Goal: Information Seeking & Learning: Learn about a topic

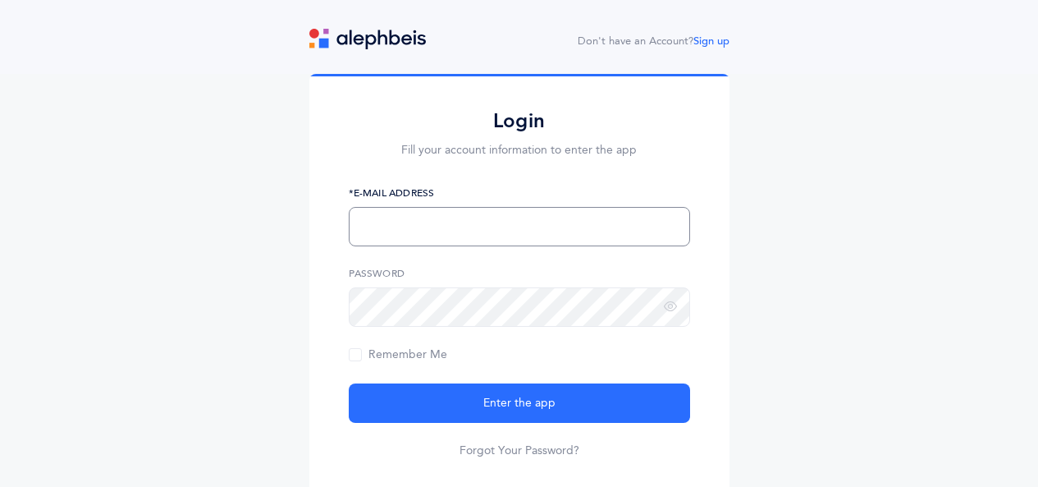
click at [511, 226] on input "text" at bounding box center [519, 226] width 341 height 39
type input "chfriedman@hebrewacademy.org"
click at [349, 383] on button "Enter the app" at bounding box center [519, 402] width 341 height 39
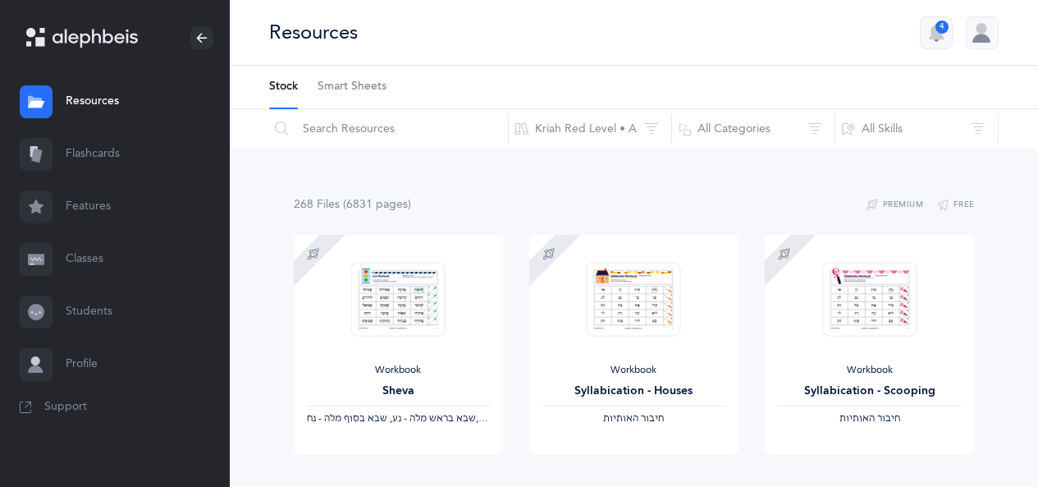
click at [371, 84] on span "Smart Sheets" at bounding box center [352, 87] width 69 height 16
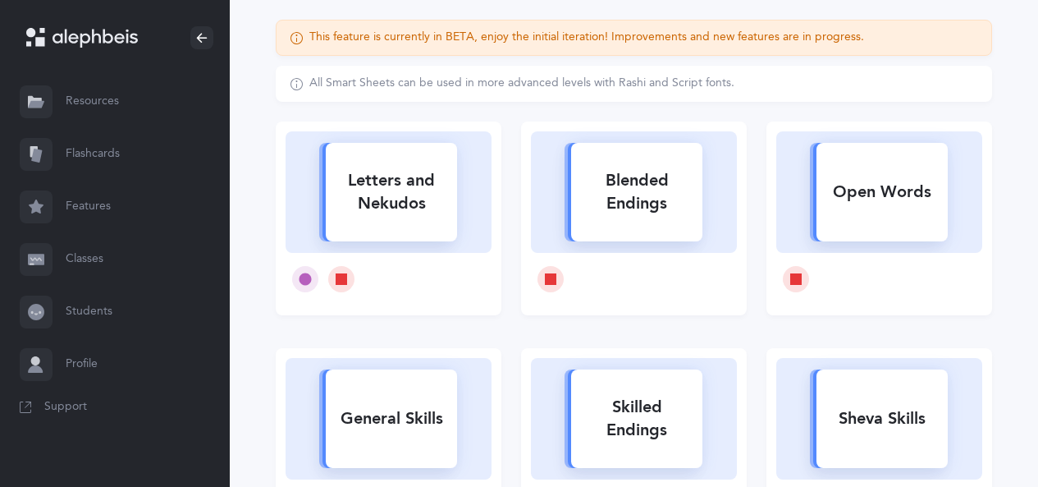
scroll to position [164, 0]
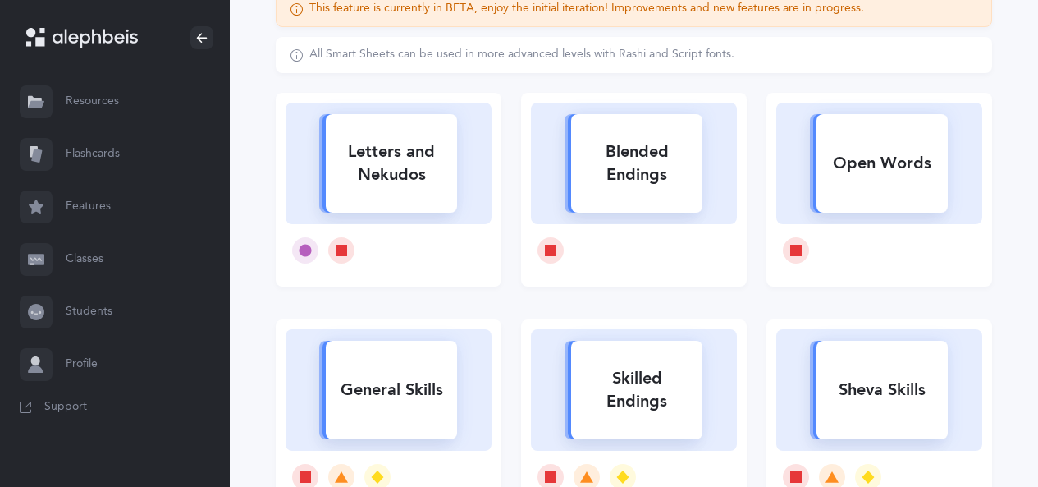
drag, startPoint x: 341, startPoint y: 169, endPoint x: 381, endPoint y: 169, distance: 39.4
click at [342, 169] on div "Letters and Nekudos" at bounding box center [391, 163] width 131 height 66
select select
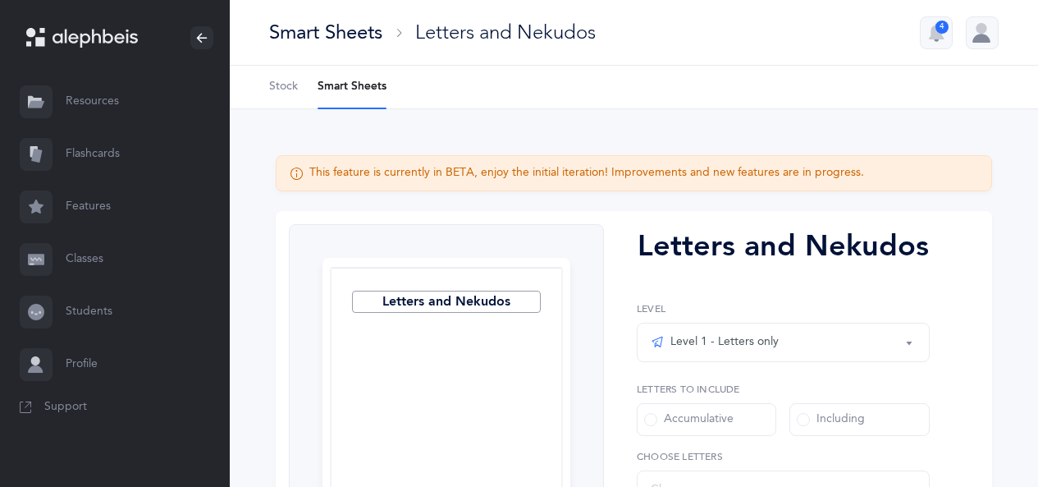
select select "27"
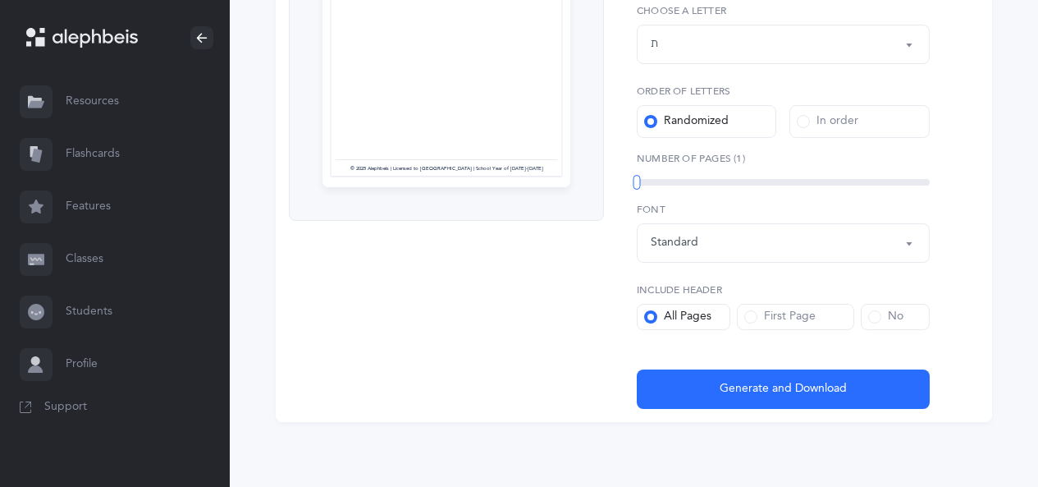
scroll to position [446, 0]
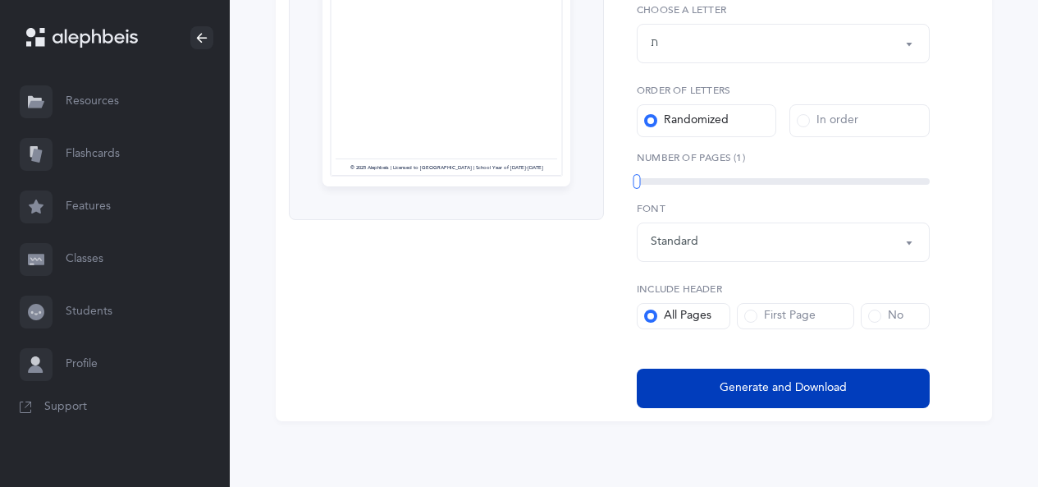
click at [713, 378] on button "Generate and Download" at bounding box center [783, 387] width 293 height 39
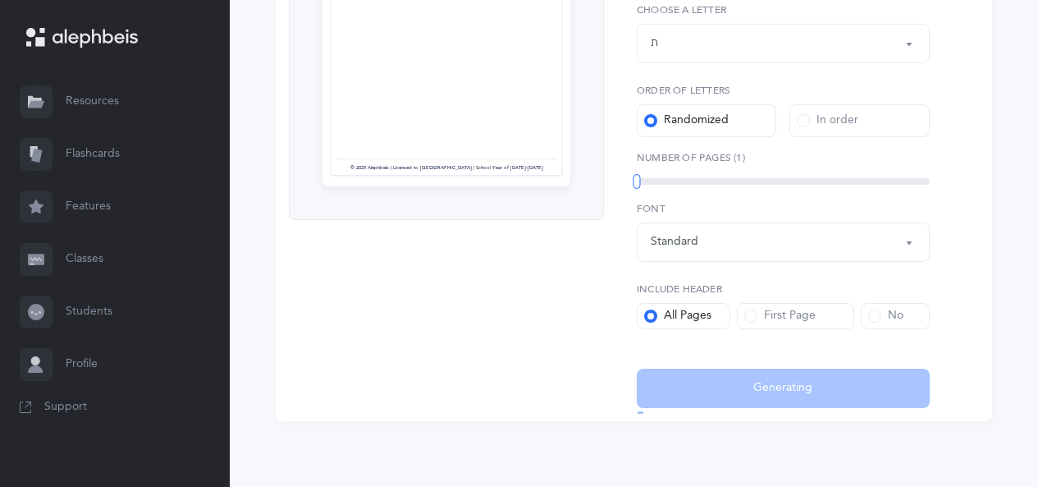
select select "27"
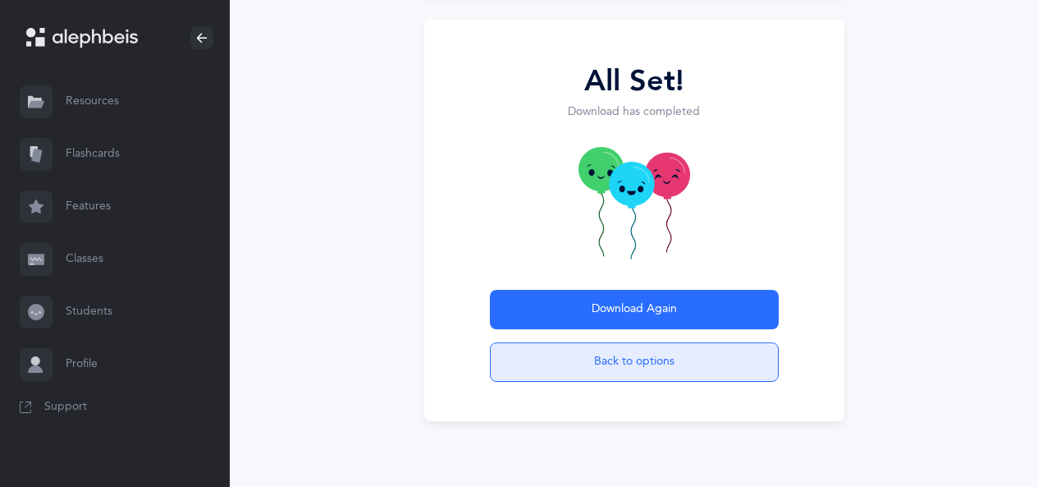
scroll to position [164, 0]
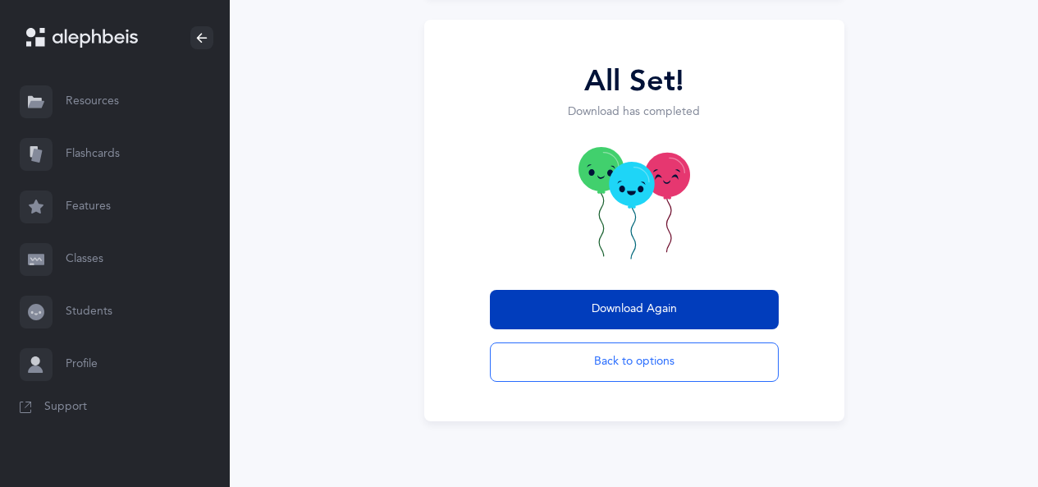
click at [671, 308] on span "Download Again" at bounding box center [634, 308] width 85 height 17
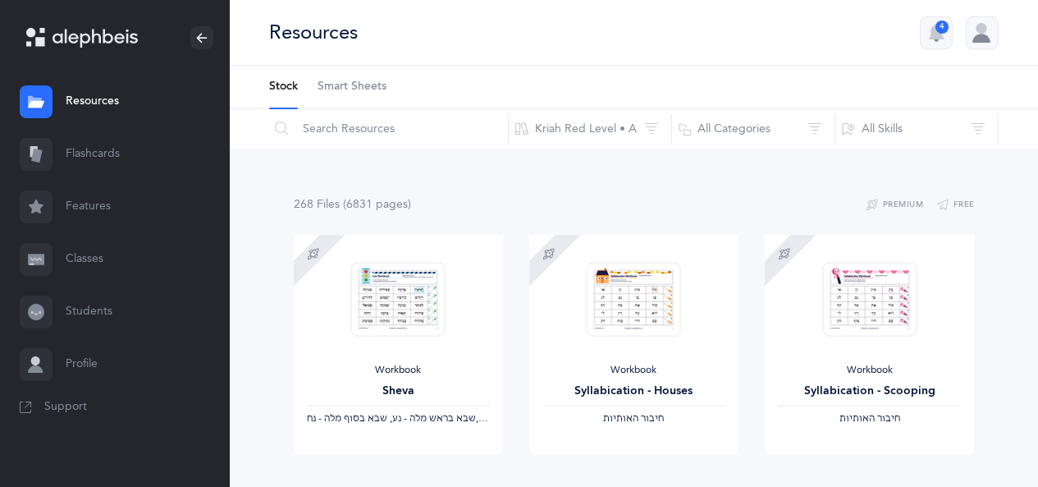
click at [76, 152] on link "Flashcards" at bounding box center [115, 154] width 230 height 53
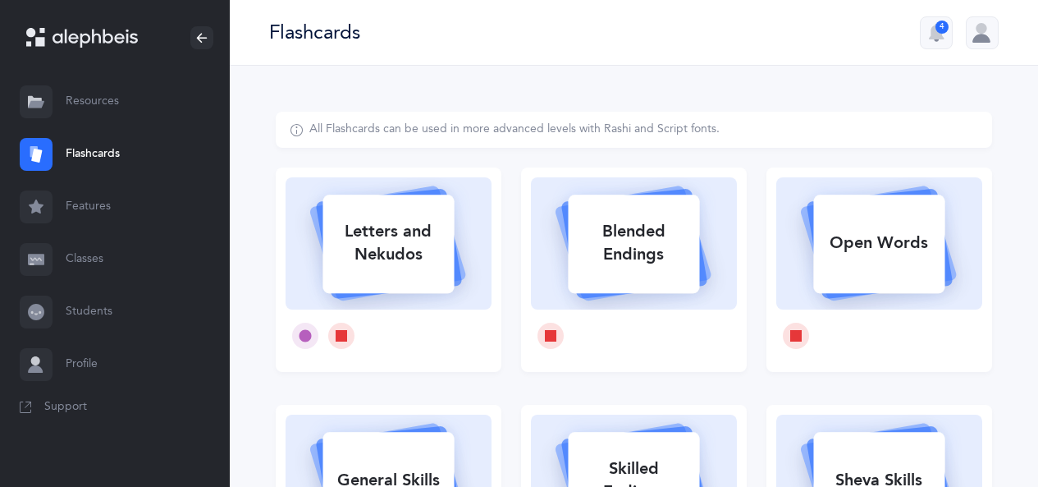
click at [365, 249] on div "Letters and Nekudos" at bounding box center [388, 243] width 131 height 66
select select
select select "single"
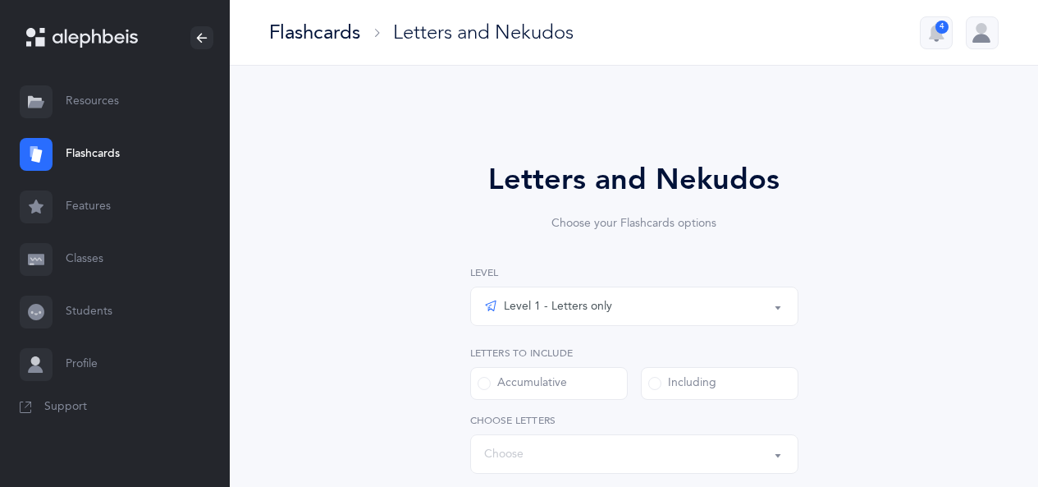
select select "27"
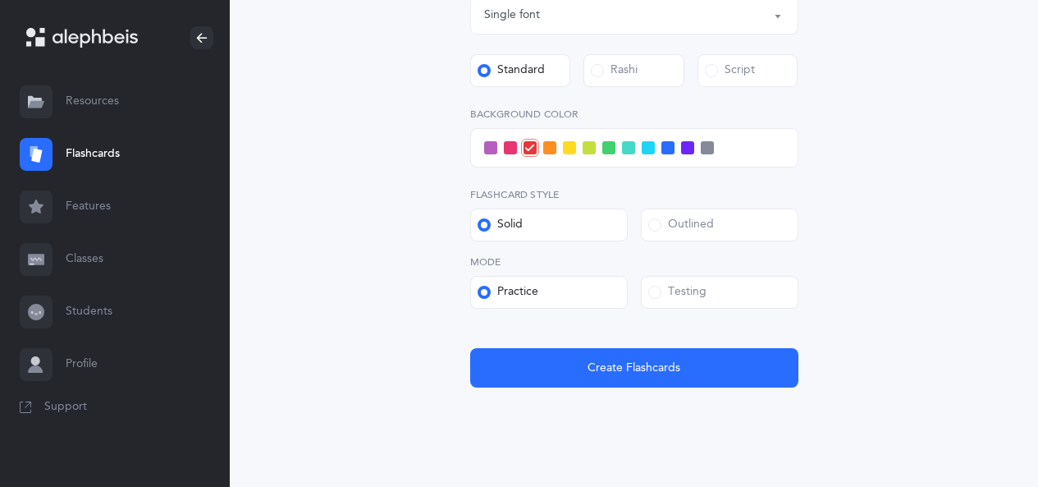
scroll to position [670, 0]
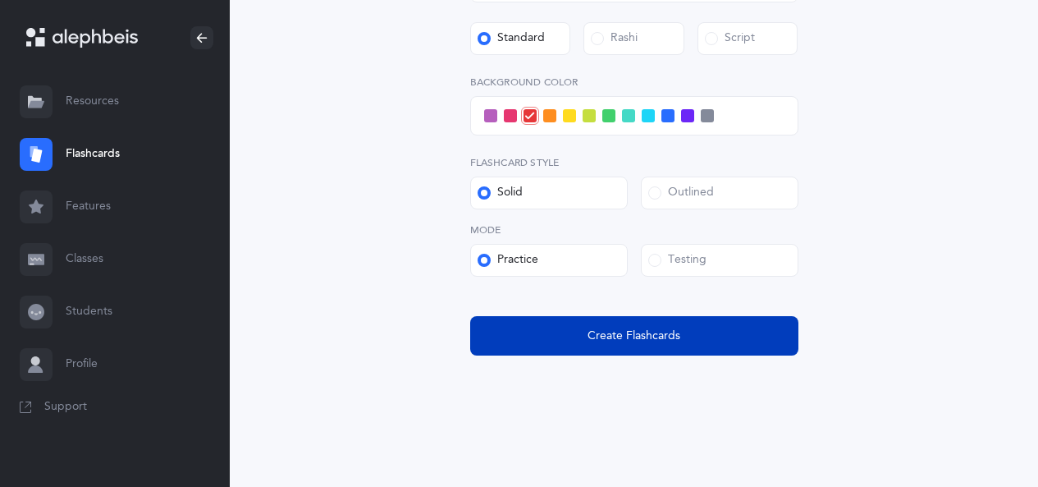
click at [591, 329] on span "Create Flashcards" at bounding box center [634, 335] width 93 height 17
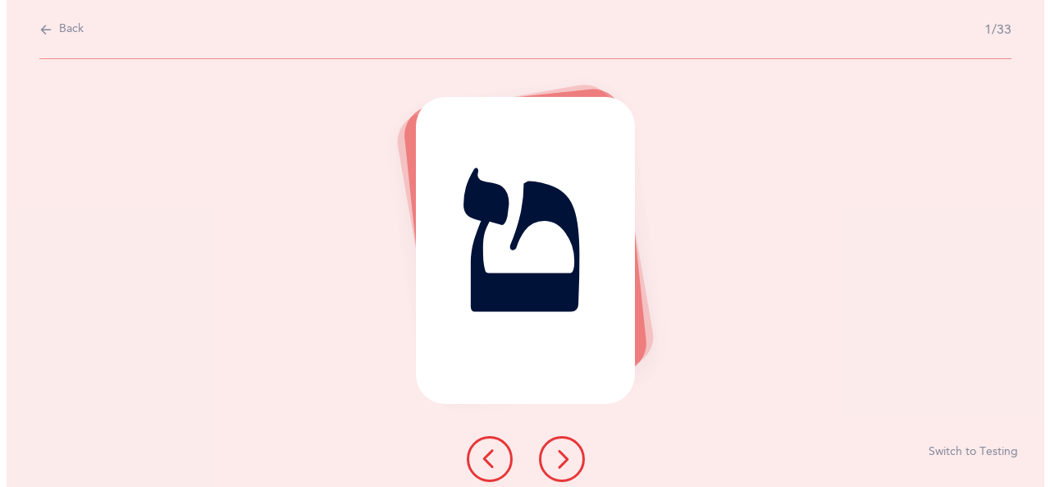
scroll to position [0, 0]
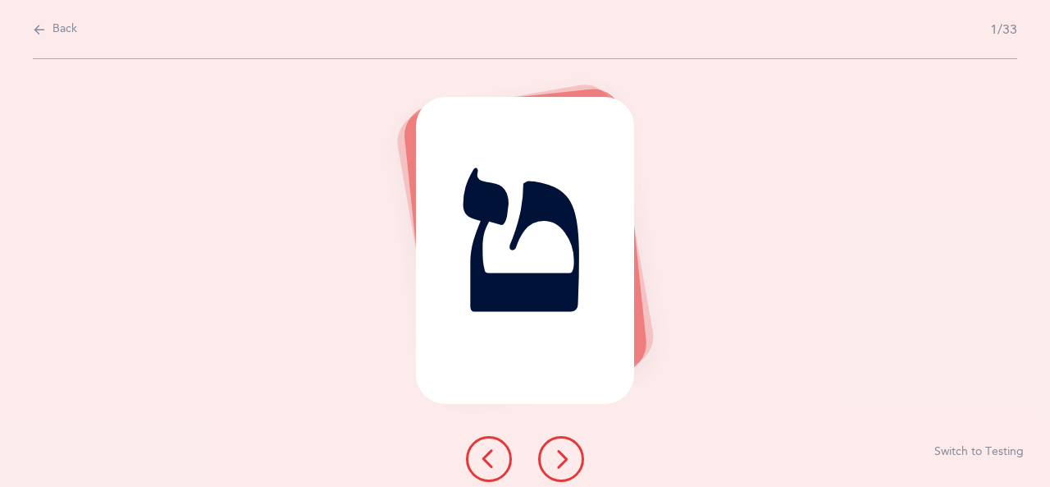
click at [555, 456] on icon at bounding box center [561, 459] width 20 height 20
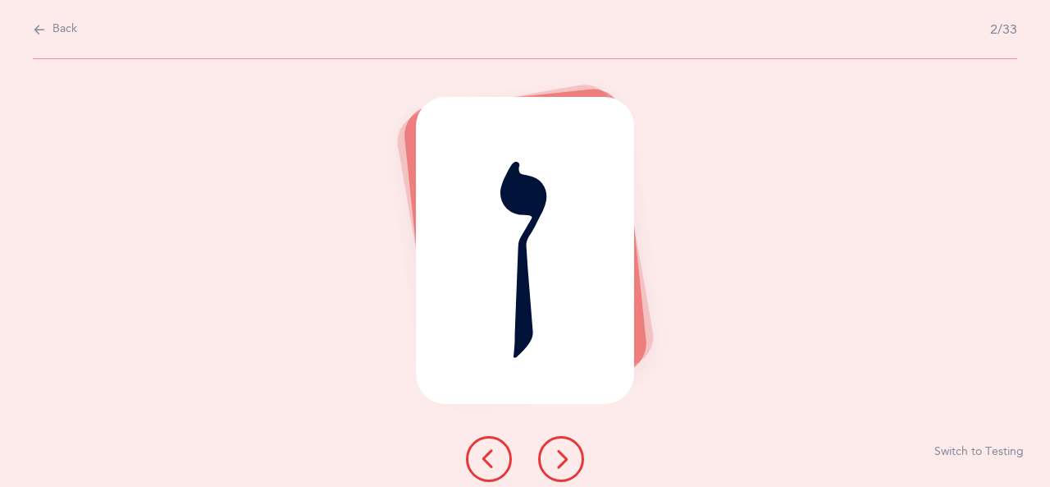
click at [570, 458] on icon at bounding box center [561, 459] width 20 height 20
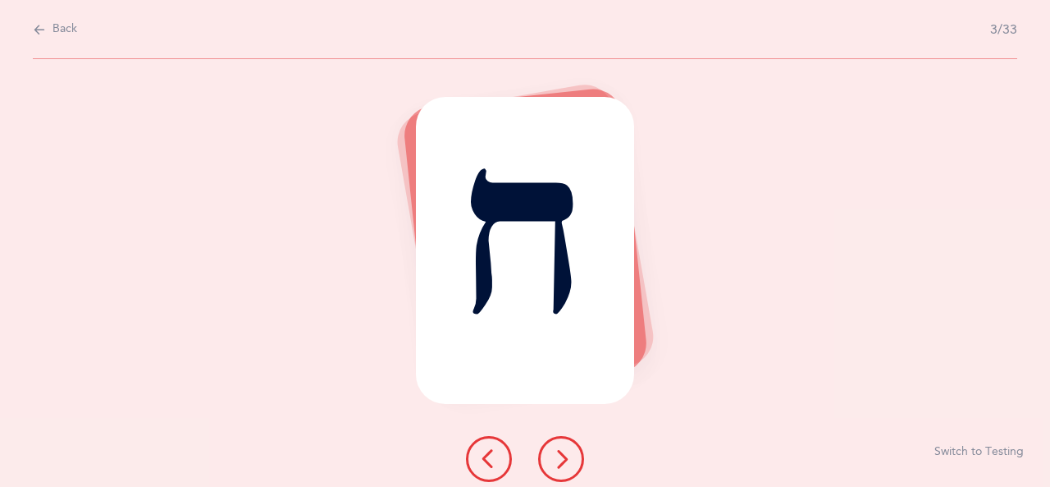
click at [566, 456] on icon at bounding box center [561, 459] width 20 height 20
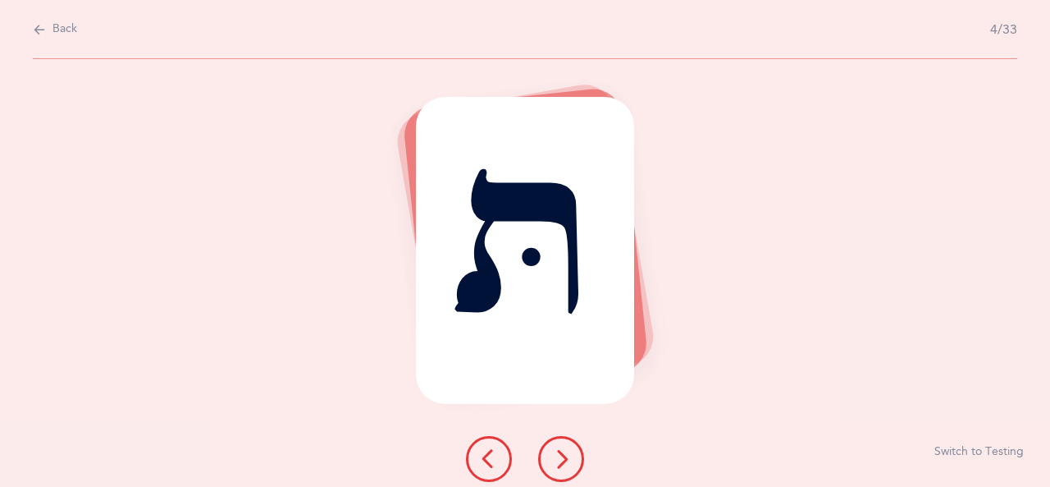
click at [570, 460] on icon at bounding box center [561, 459] width 20 height 20
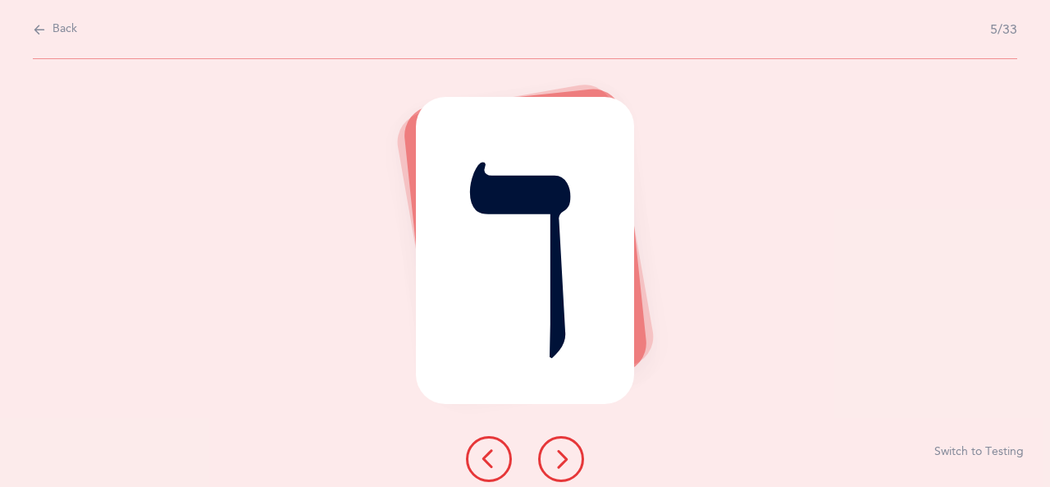
click at [566, 457] on icon at bounding box center [561, 459] width 20 height 20
click at [570, 460] on icon at bounding box center [561, 459] width 20 height 20
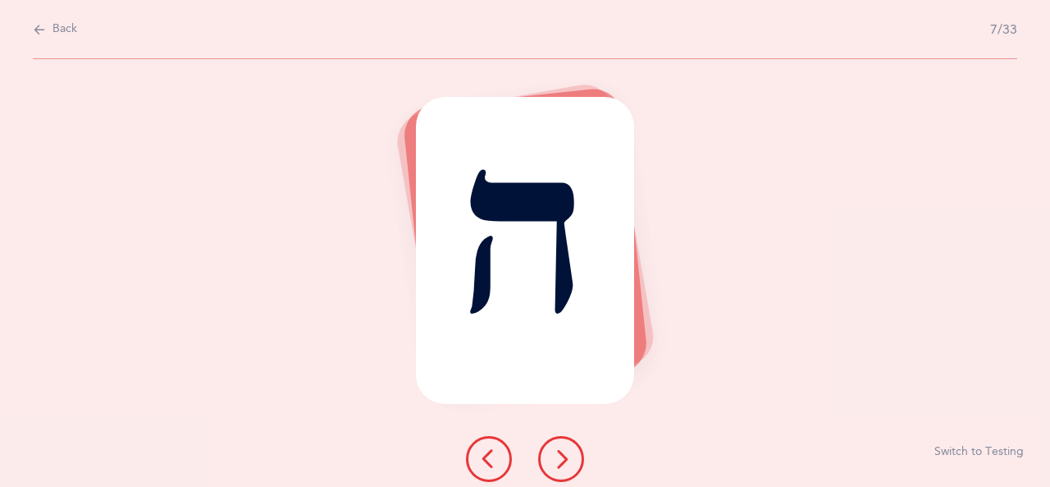
click at [562, 460] on icon at bounding box center [561, 459] width 20 height 20
click at [572, 455] on button at bounding box center [561, 459] width 46 height 46
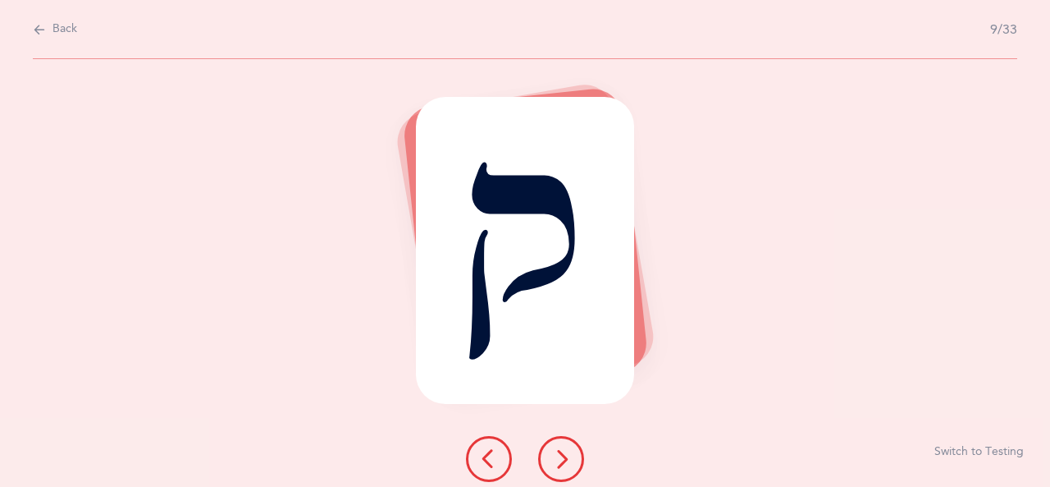
click at [574, 458] on button at bounding box center [561, 459] width 46 height 46
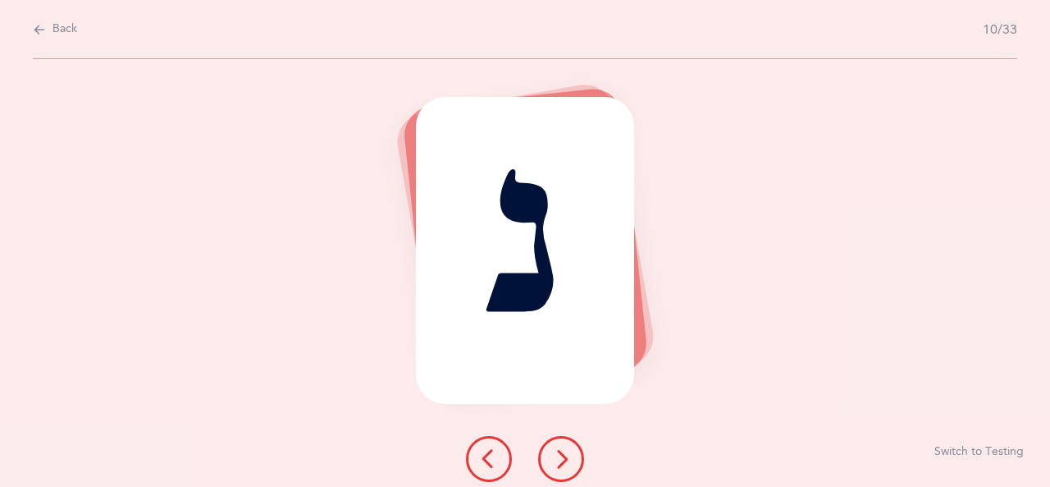
click at [563, 460] on icon at bounding box center [561, 459] width 20 height 20
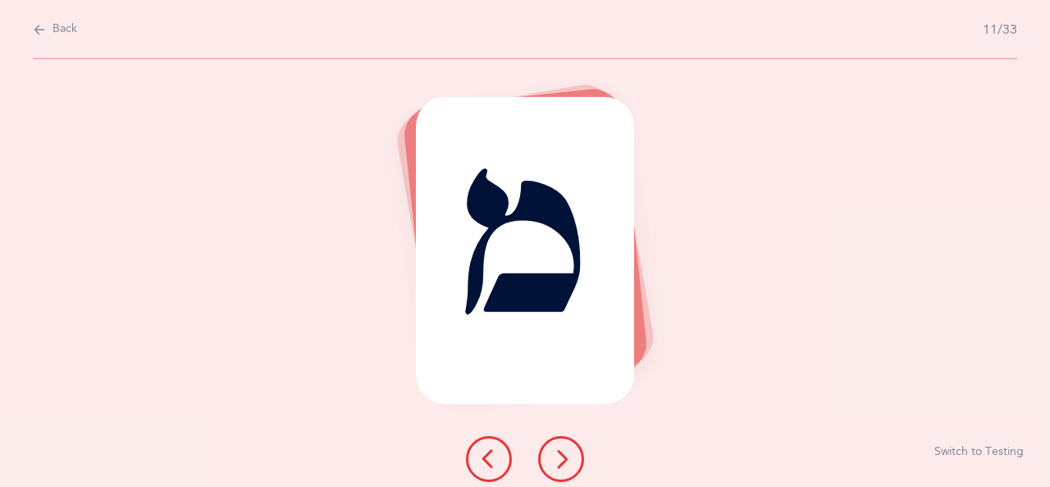
click at [569, 459] on icon at bounding box center [561, 459] width 20 height 20
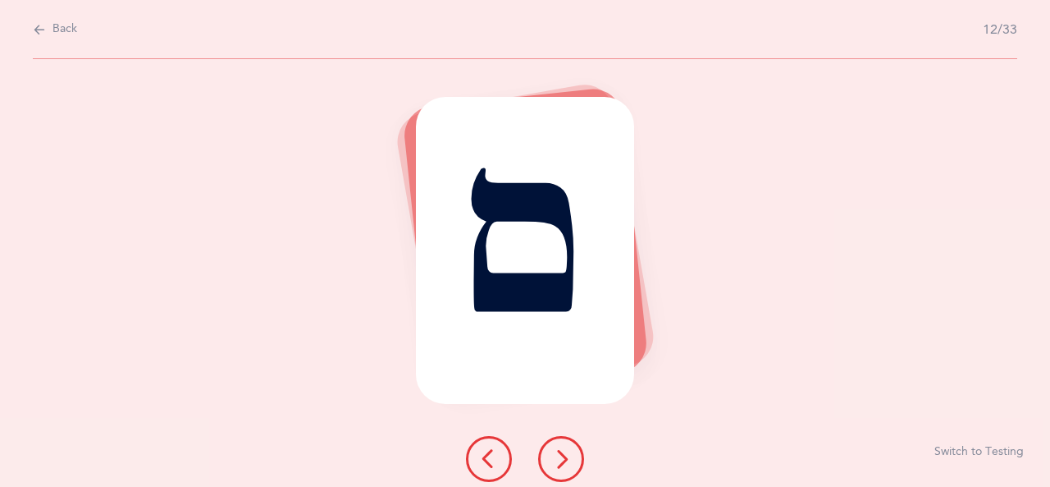
click at [560, 460] on icon at bounding box center [561, 459] width 20 height 20
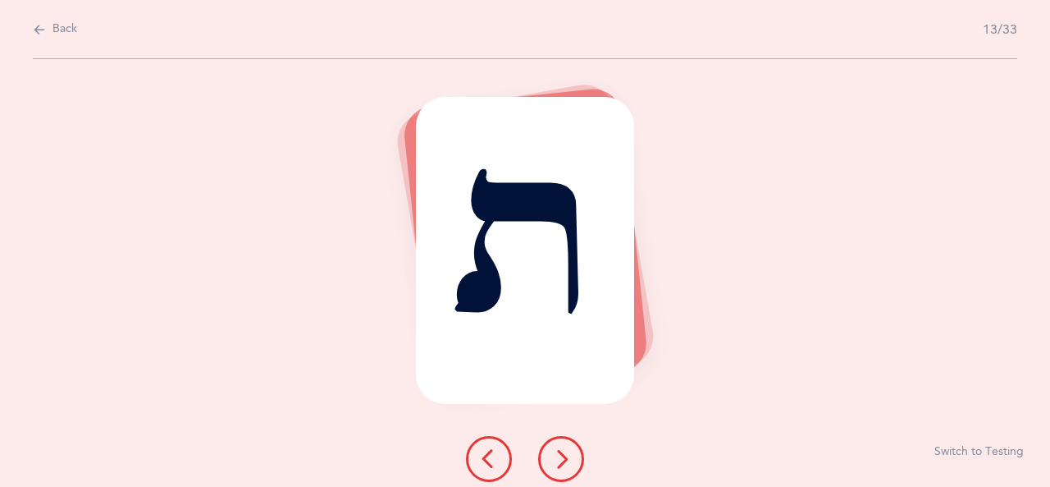
click at [567, 460] on icon at bounding box center [561, 459] width 20 height 20
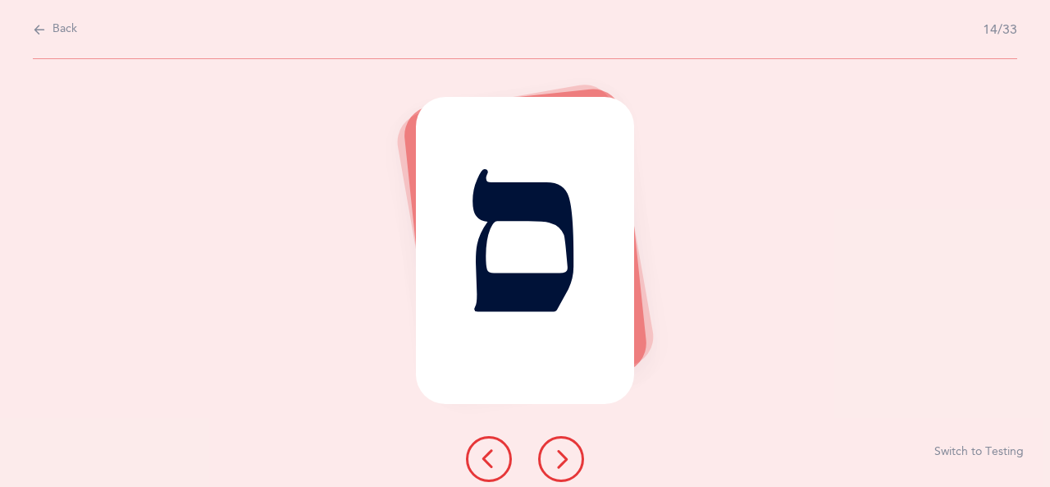
click at [565, 456] on icon at bounding box center [561, 459] width 20 height 20
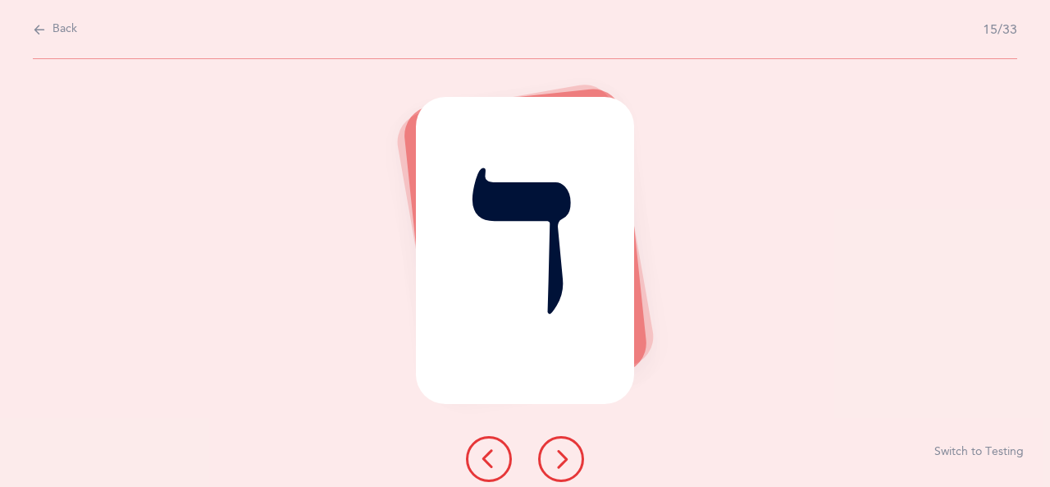
click at [556, 461] on icon at bounding box center [561, 459] width 20 height 20
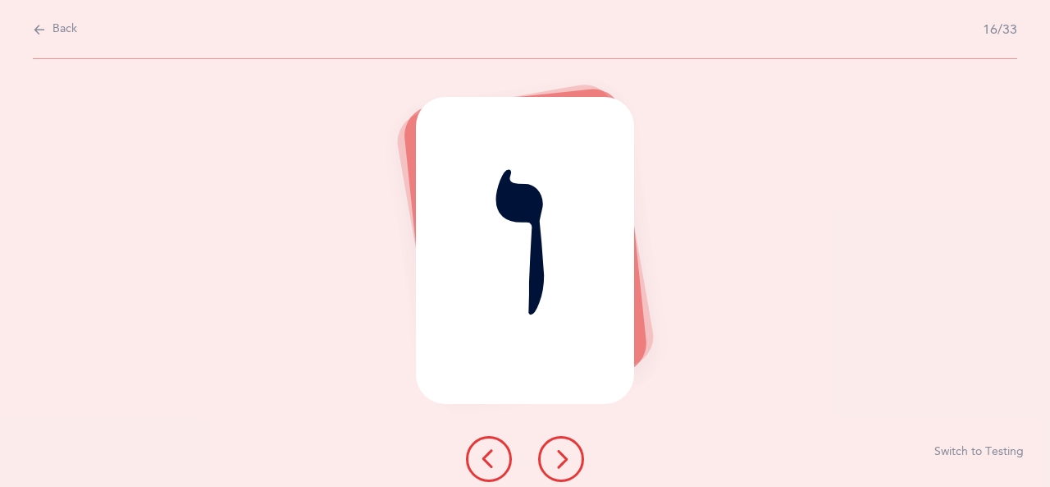
click at [554, 455] on icon at bounding box center [561, 459] width 20 height 20
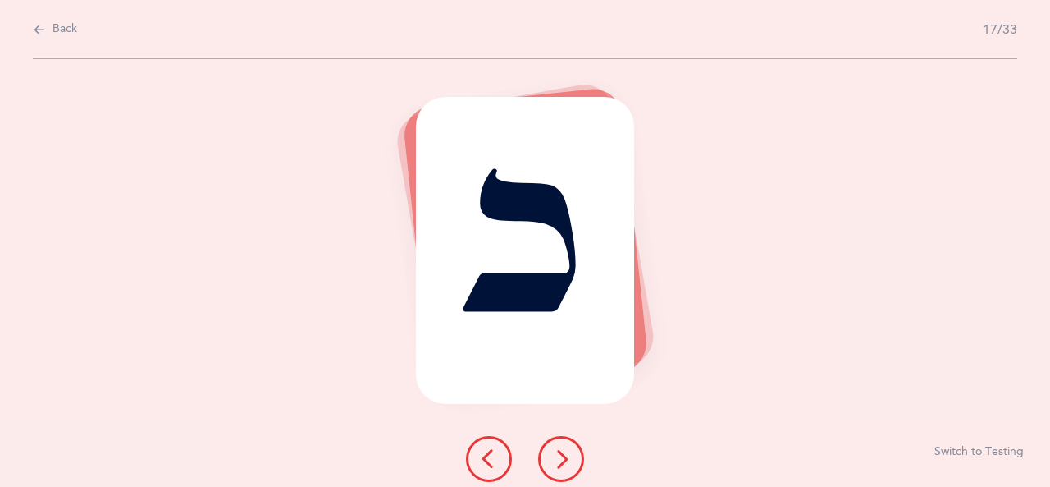
click at [997, 278] on div "כ Switch to Testing" at bounding box center [525, 273] width 1050 height 428
click at [579, 458] on button at bounding box center [561, 459] width 46 height 46
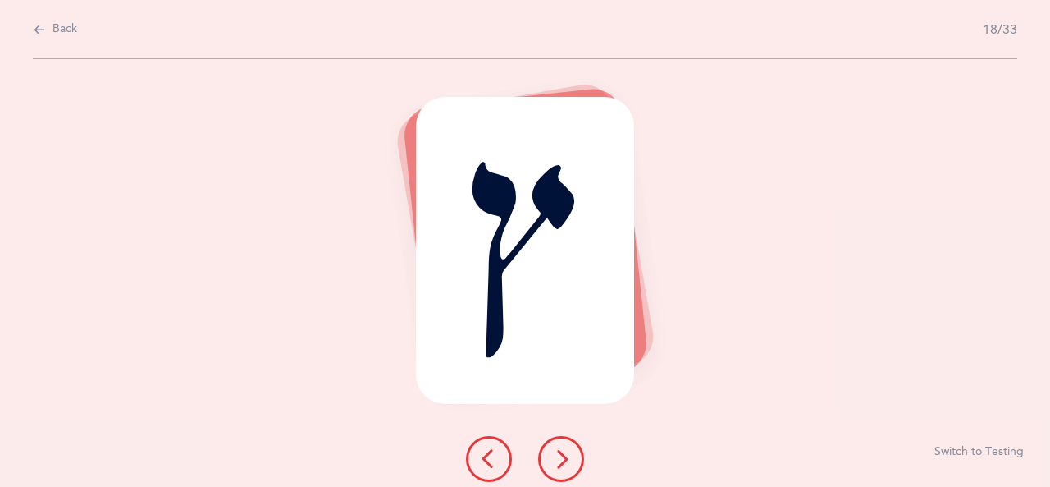
click at [567, 458] on icon at bounding box center [561, 459] width 20 height 20
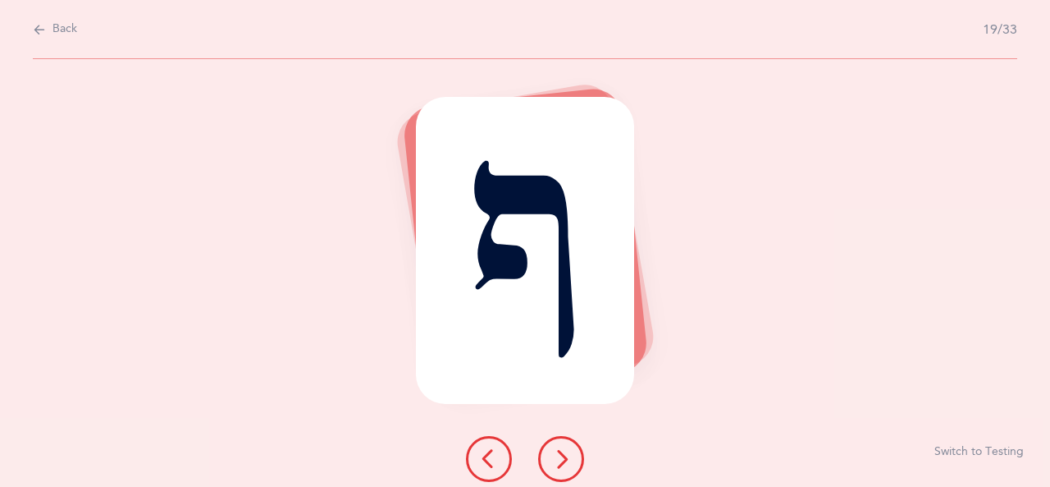
click at [564, 449] on icon at bounding box center [561, 459] width 20 height 20
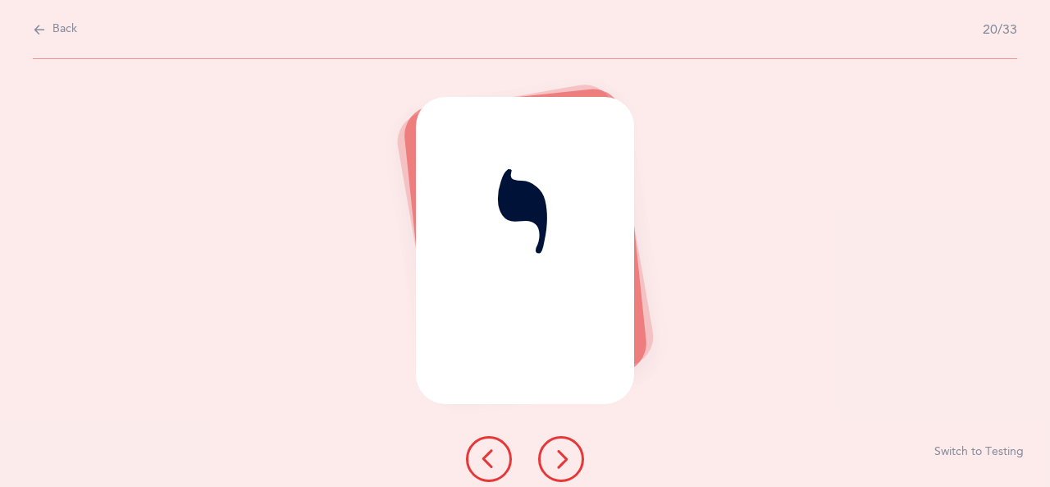
click at [564, 460] on icon at bounding box center [561, 459] width 20 height 20
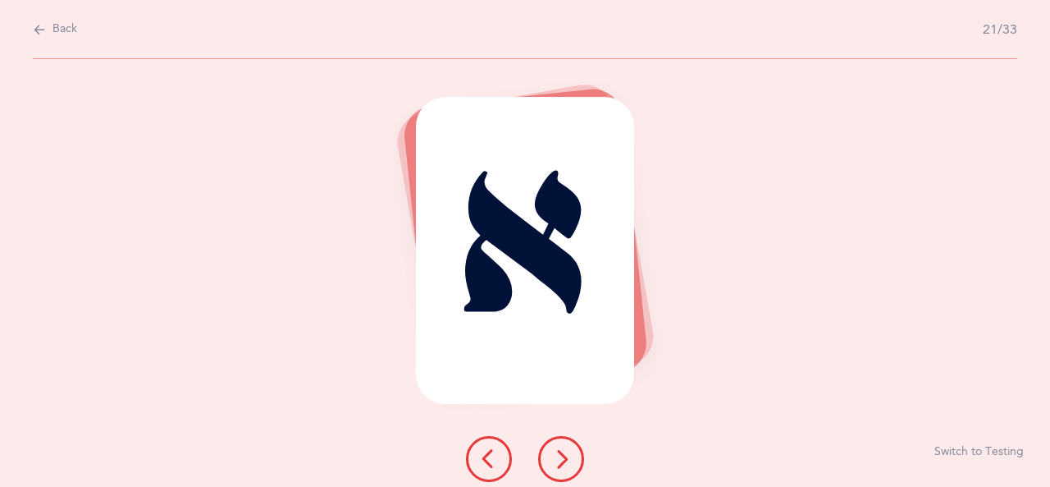
click at [573, 458] on button at bounding box center [561, 459] width 46 height 46
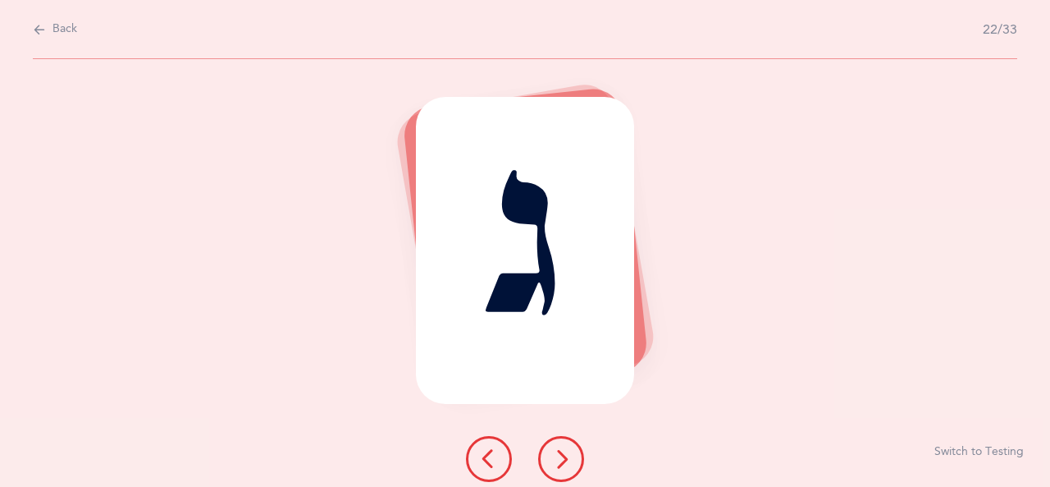
click at [573, 458] on button at bounding box center [561, 459] width 46 height 46
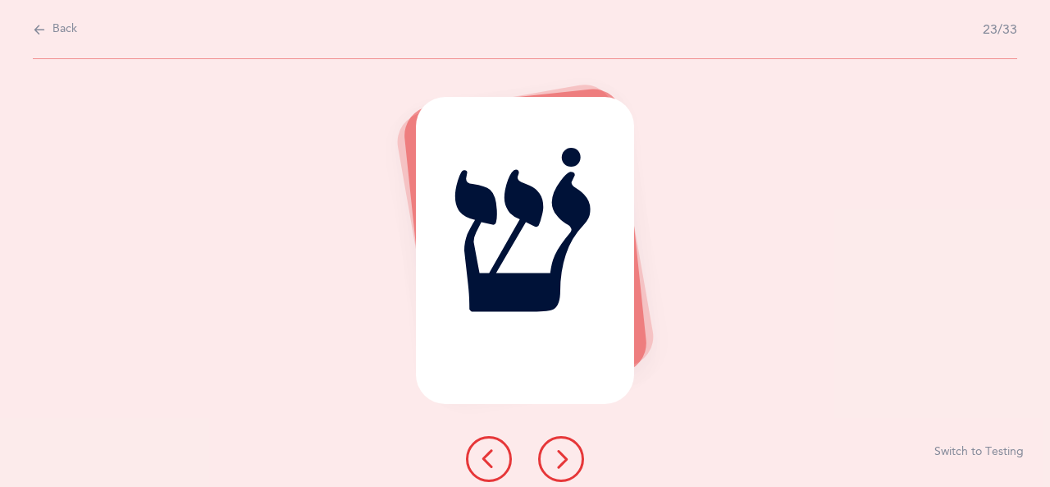
click at [564, 455] on icon at bounding box center [561, 459] width 20 height 20
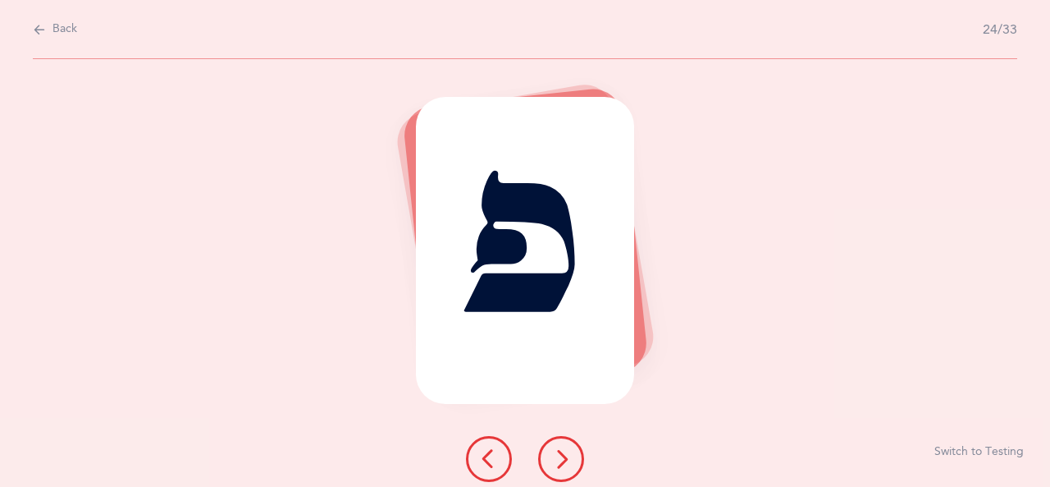
click at [570, 453] on icon at bounding box center [561, 459] width 20 height 20
click at [566, 459] on icon at bounding box center [561, 459] width 20 height 20
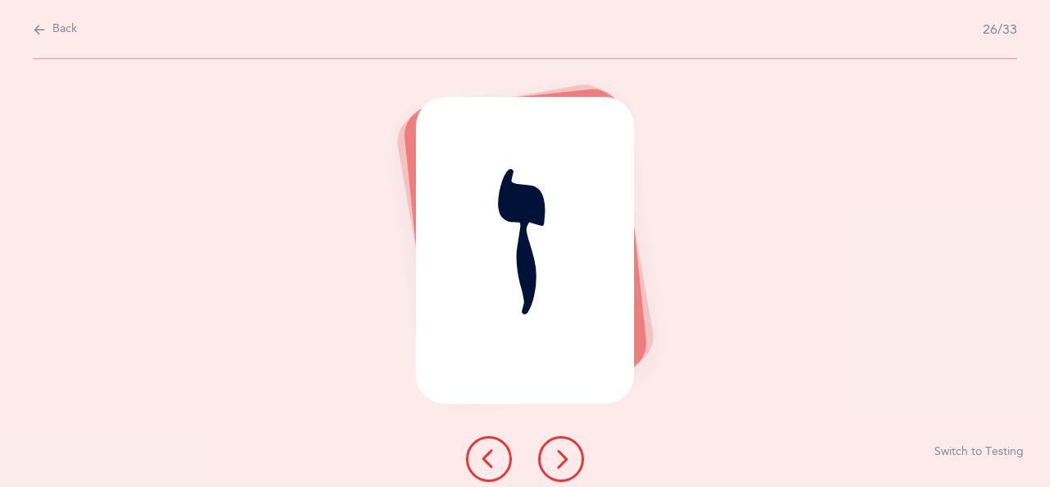
click at [571, 455] on button at bounding box center [561, 459] width 46 height 46
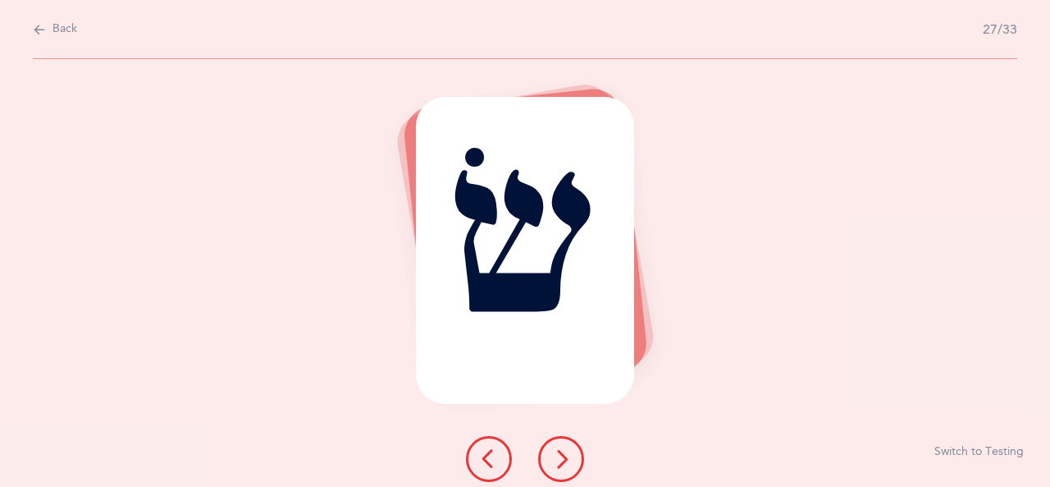
click at [567, 457] on icon at bounding box center [561, 459] width 20 height 20
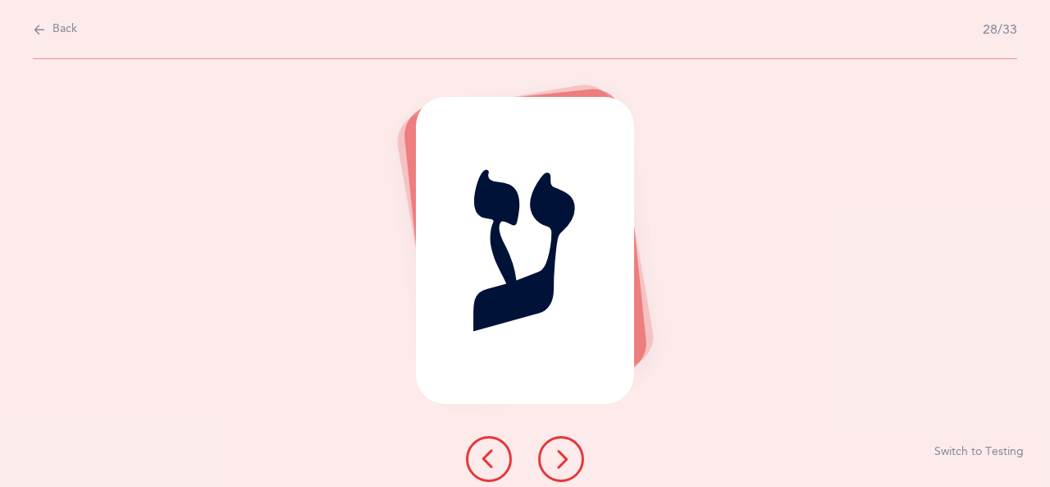
click at [565, 464] on icon at bounding box center [561, 459] width 20 height 20
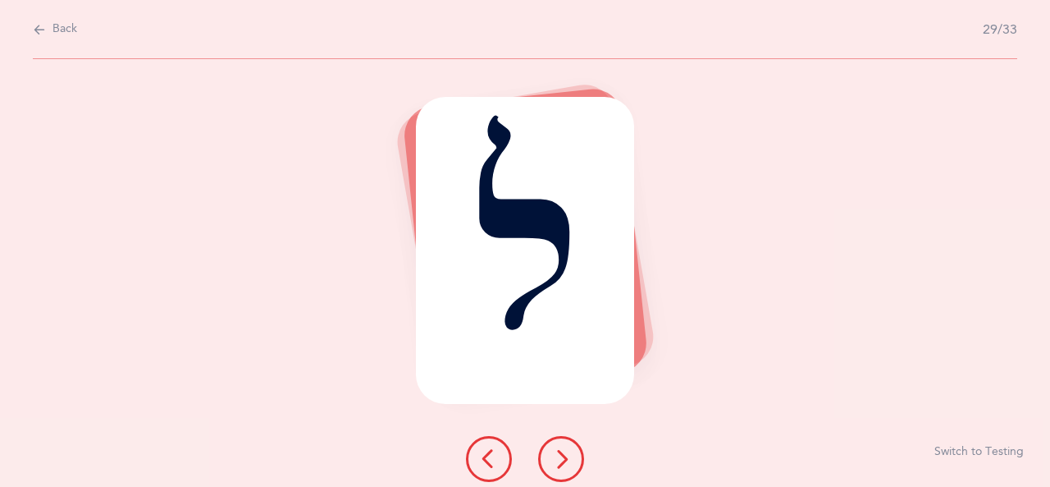
click at [565, 451] on icon at bounding box center [561, 459] width 20 height 20
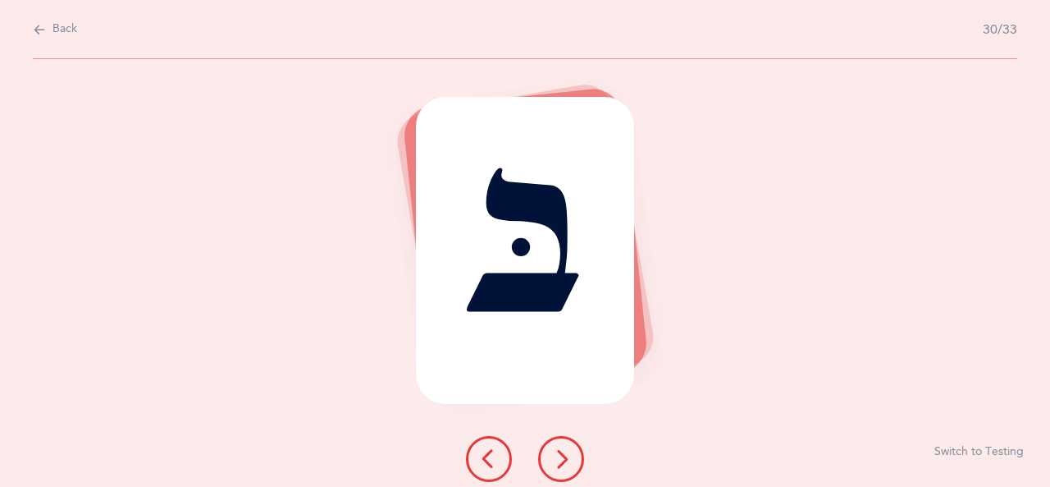
click at [560, 450] on icon at bounding box center [561, 459] width 20 height 20
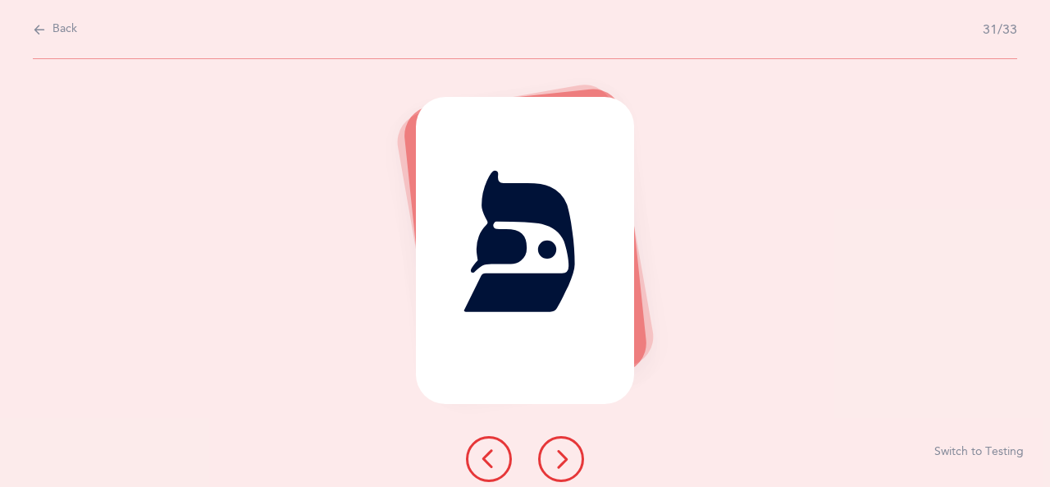
click at [561, 457] on icon at bounding box center [561, 459] width 20 height 20
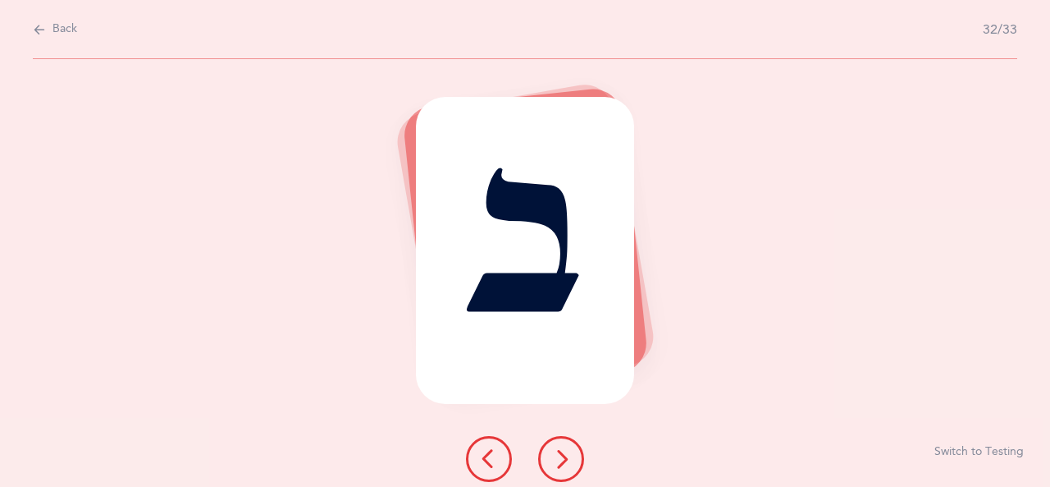
click at [563, 456] on icon at bounding box center [561, 459] width 20 height 20
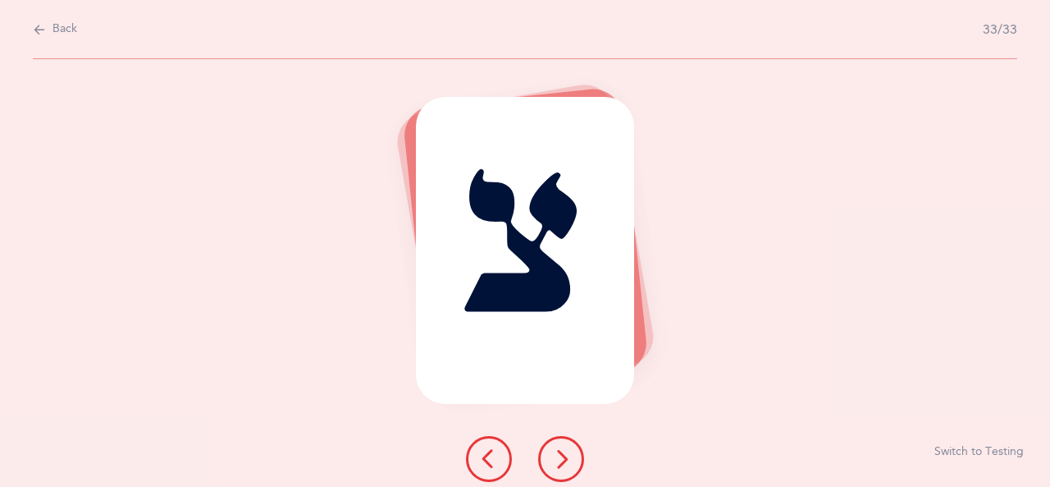
click at [559, 451] on icon at bounding box center [561, 459] width 20 height 20
